Goal: Task Accomplishment & Management: Use online tool/utility

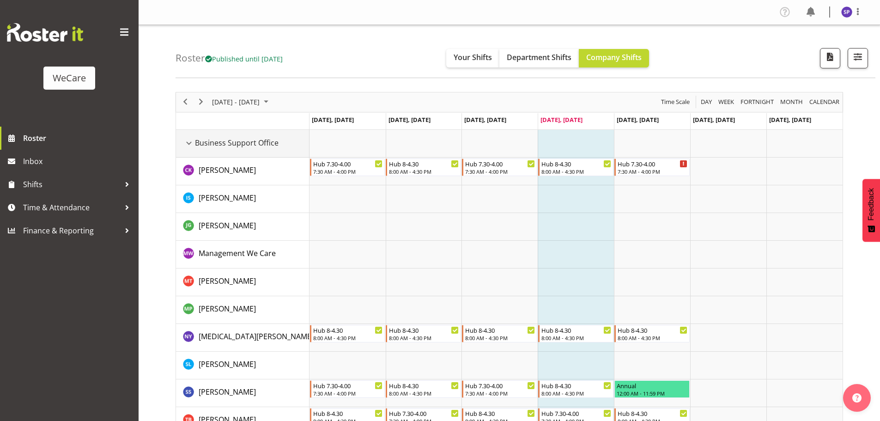
click at [190, 140] on div "Business Support Office resource" at bounding box center [189, 143] width 12 height 12
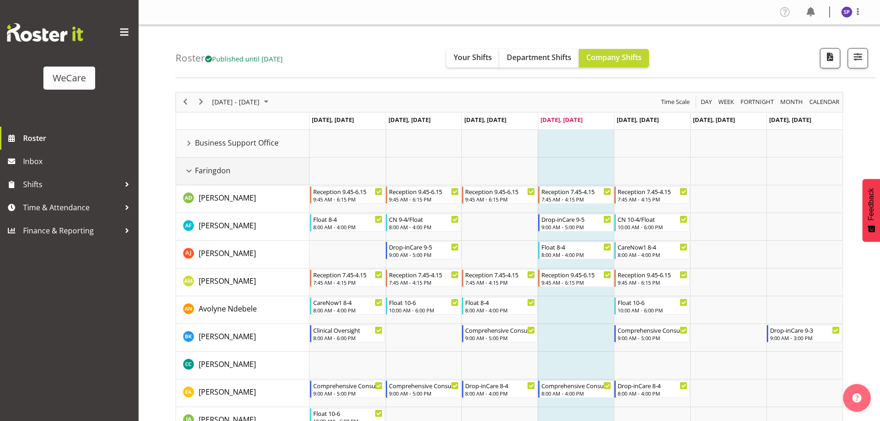
click at [190, 169] on div "Faringdon resource" at bounding box center [189, 171] width 12 height 12
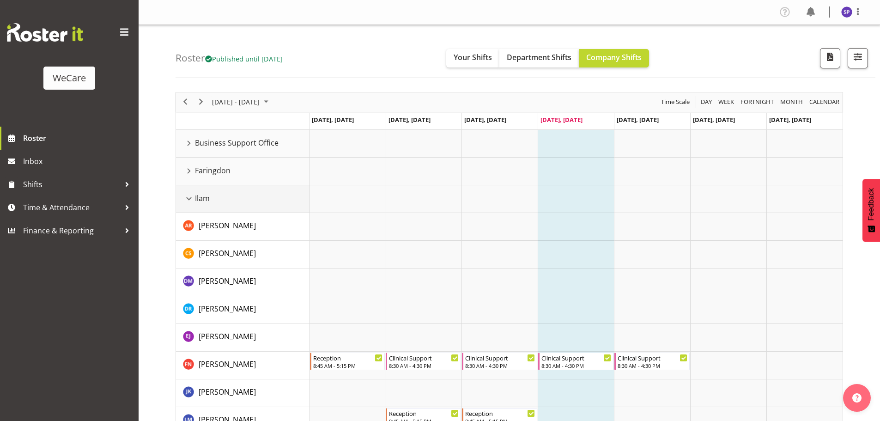
click at [191, 200] on div "Ilam resource" at bounding box center [189, 199] width 12 height 12
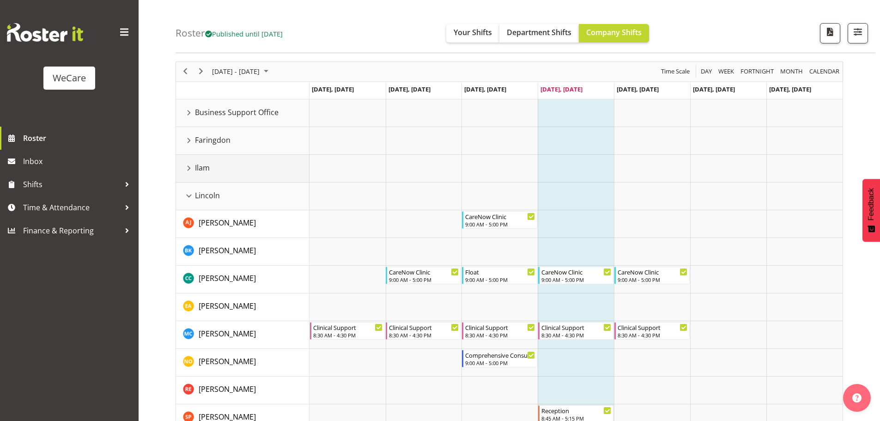
scroll to position [92, 0]
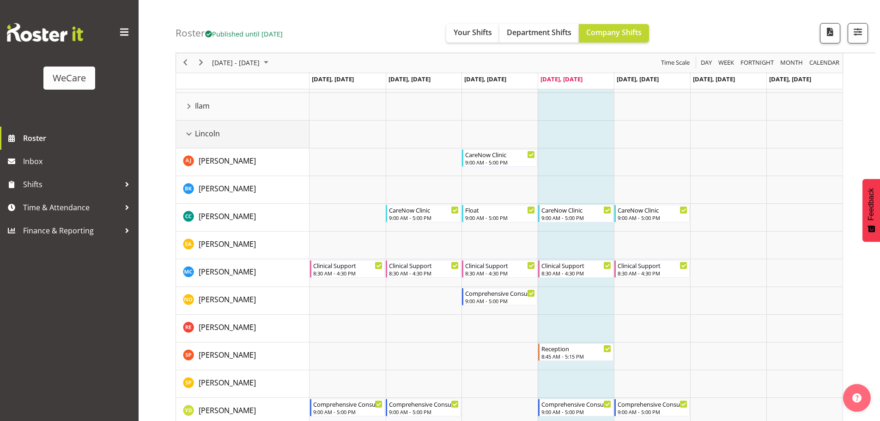
click at [188, 133] on div "Lincoln resource" at bounding box center [189, 134] width 12 height 12
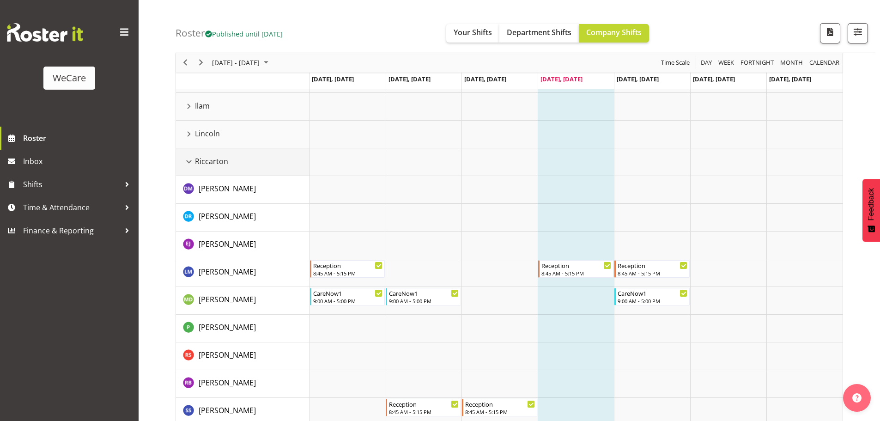
click at [190, 161] on div "Riccarton resource" at bounding box center [189, 162] width 12 height 12
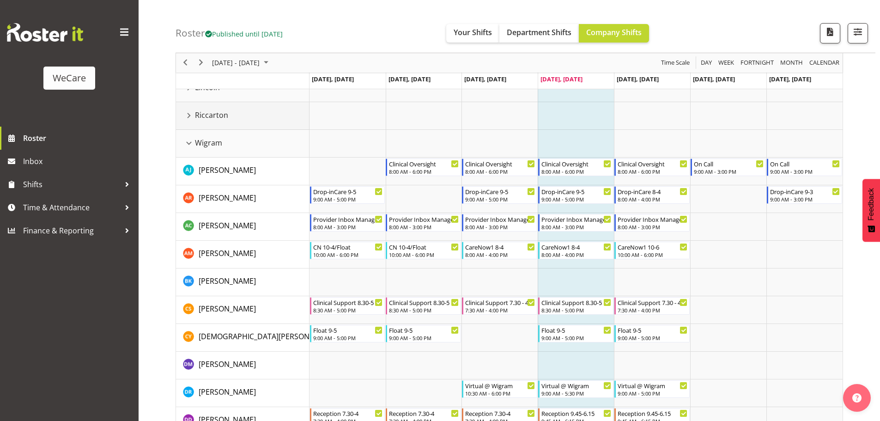
scroll to position [231, 0]
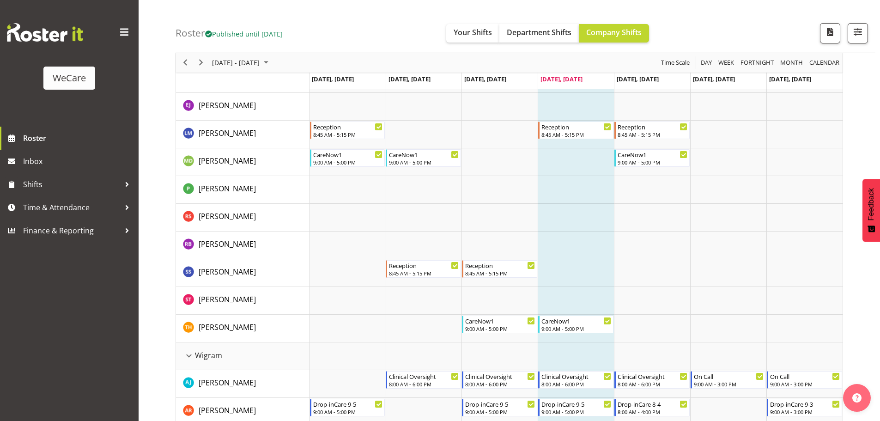
click at [757, 28] on div "Roster Published until [DATE] Your Shifts Department Shifts Company Shifts All …" at bounding box center [526, 26] width 700 height 53
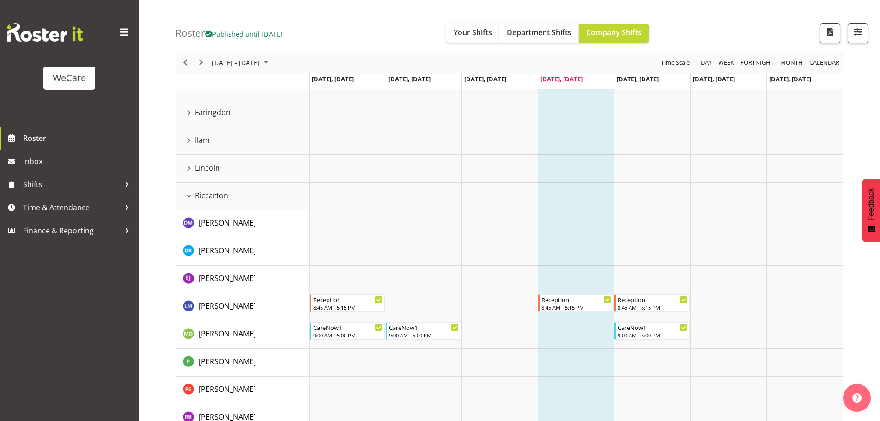
scroll to position [0, 0]
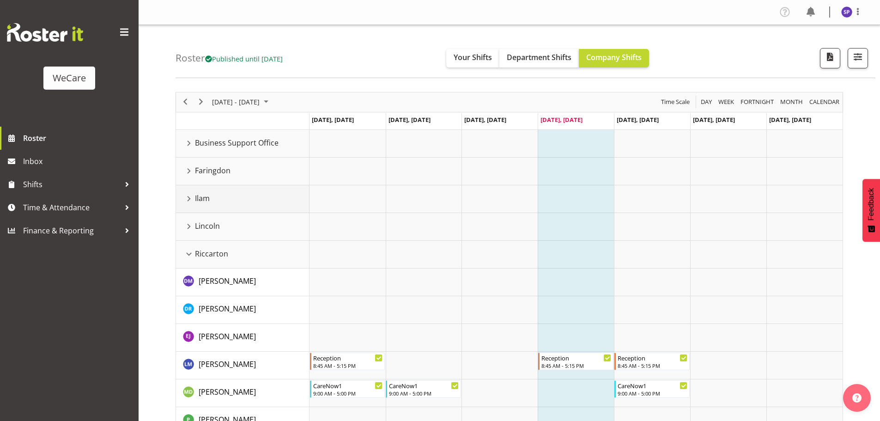
drag, startPoint x: 188, startPoint y: 199, endPoint x: 353, endPoint y: 318, distance: 204.2
click at [188, 200] on div "Ilam resource" at bounding box center [189, 199] width 12 height 12
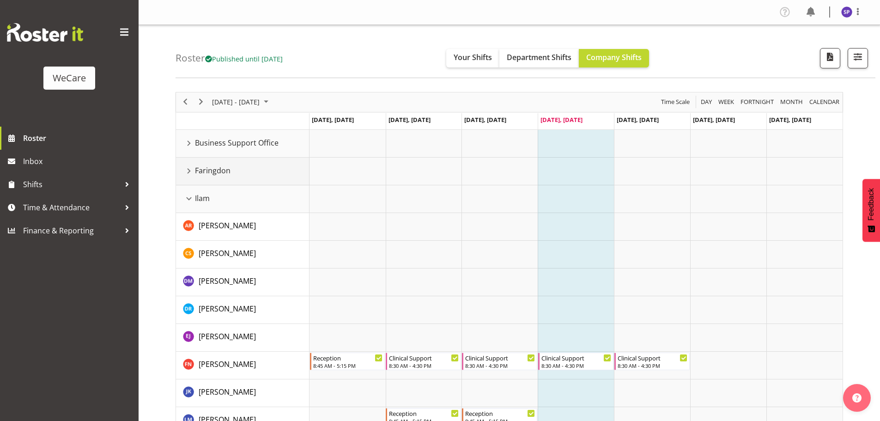
click at [190, 169] on div "Faringdon resource" at bounding box center [189, 171] width 12 height 12
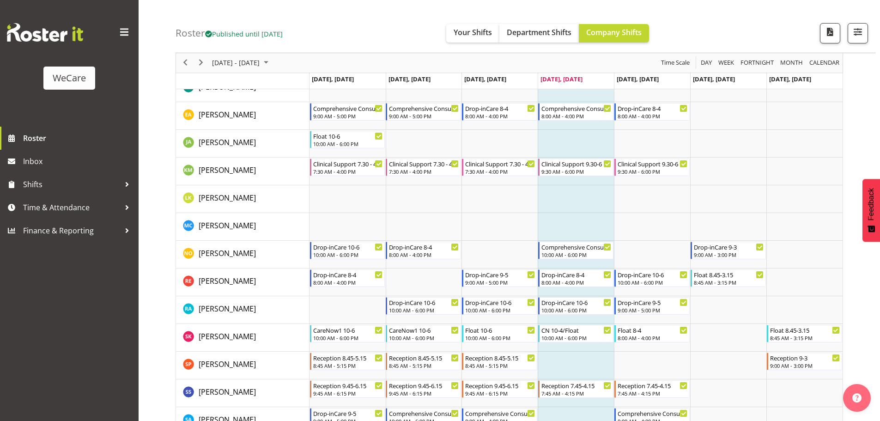
scroll to position [462, 0]
